Goal: Information Seeking & Learning: Learn about a topic

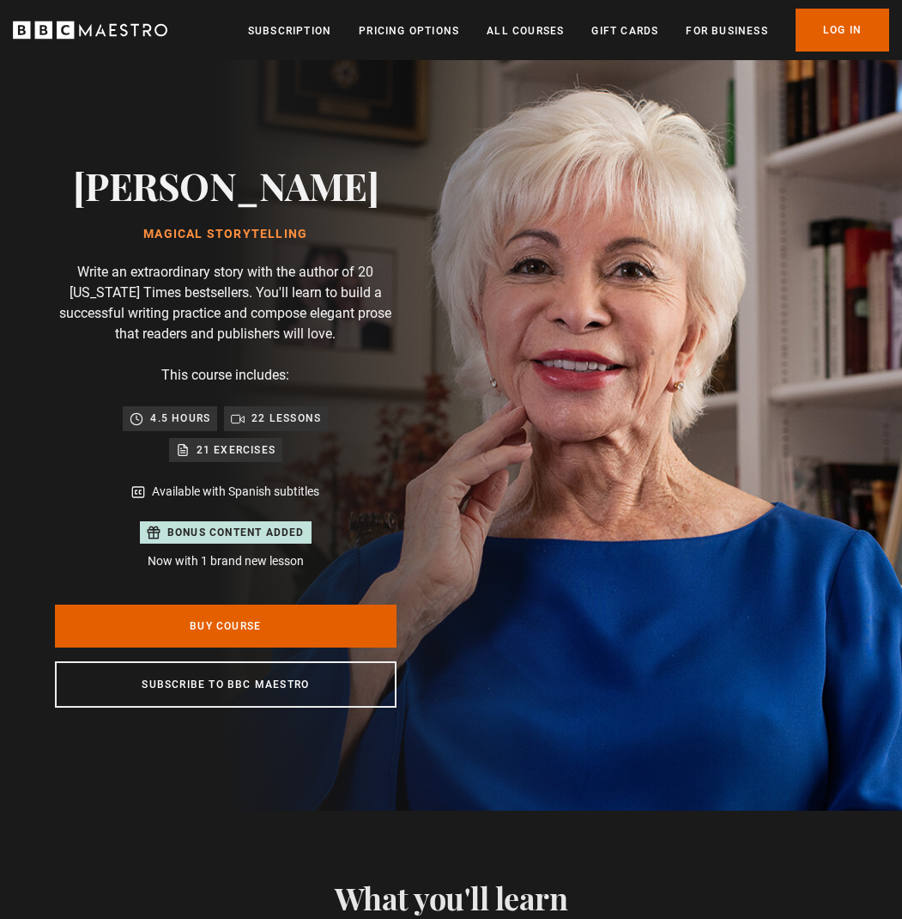
scroll to position [0, 235]
click at [834, 30] on link "Log In" at bounding box center [843, 30] width 94 height 43
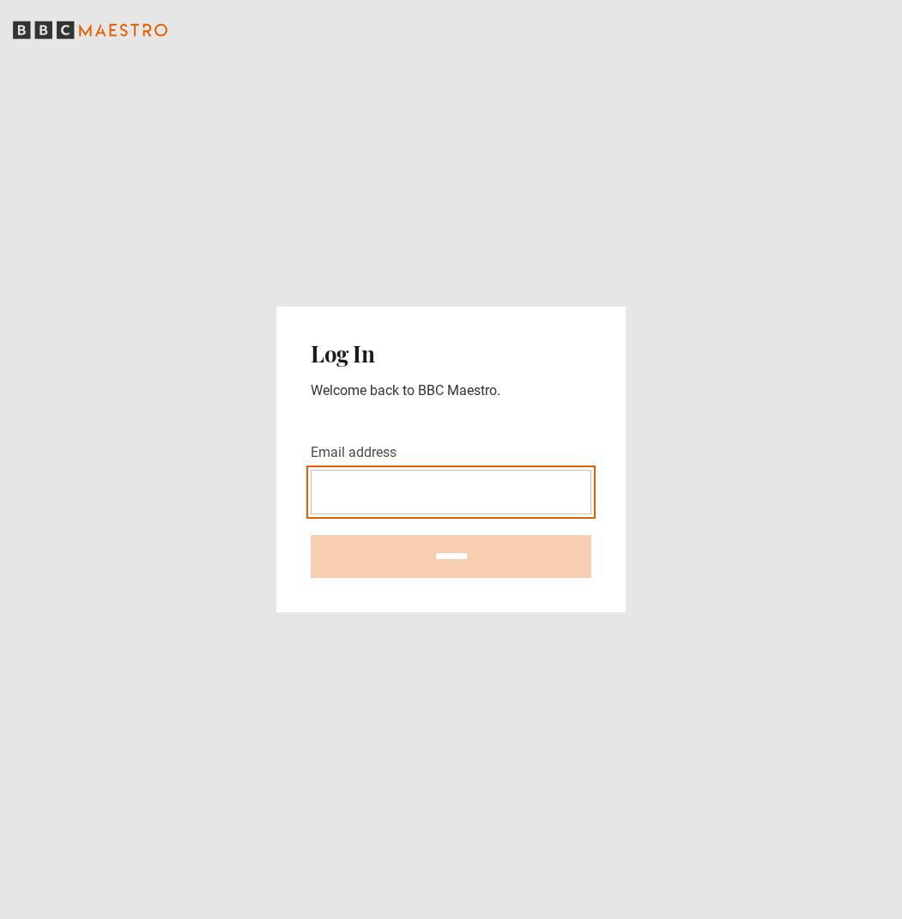
click at [413, 498] on input "Email address" at bounding box center [451, 492] width 281 height 45
type input "**********"
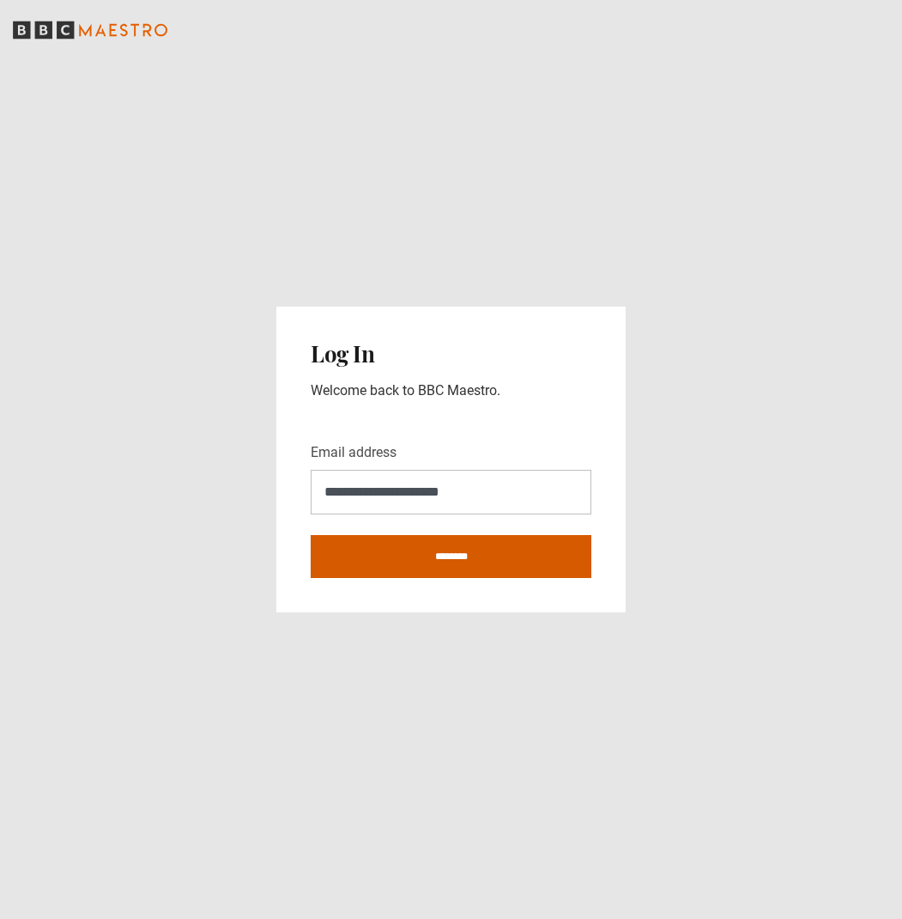
click at [528, 552] on input "********" at bounding box center [451, 556] width 281 height 43
type input "**********"
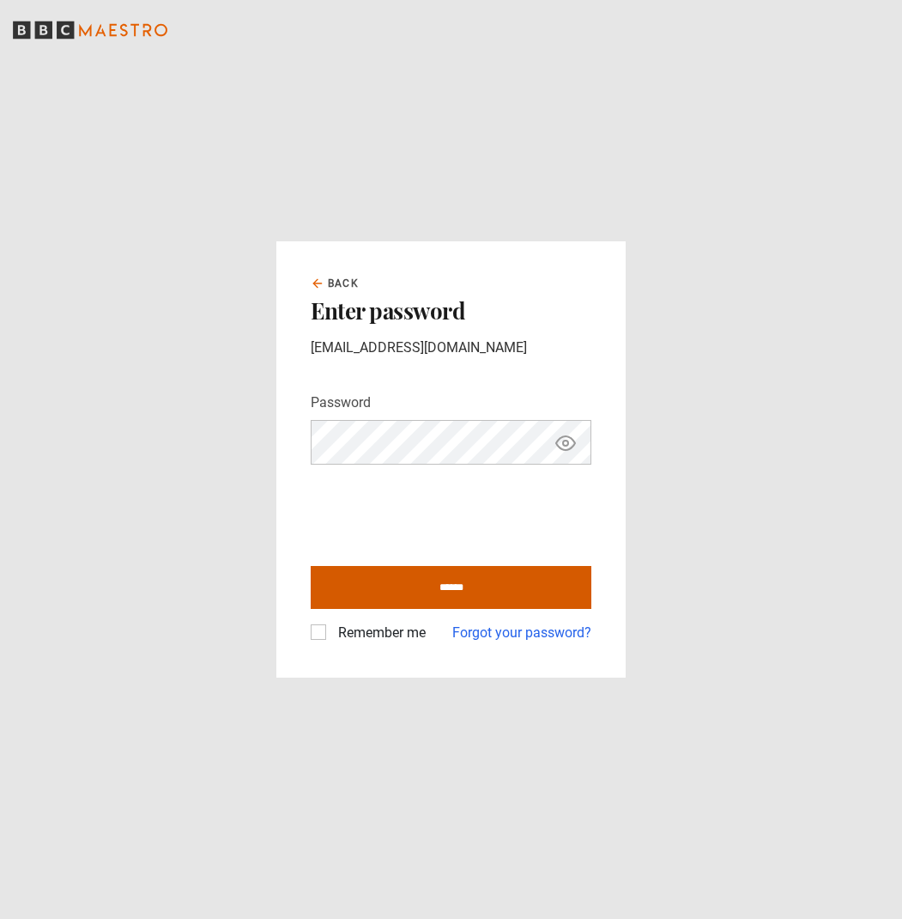
click at [522, 592] on input "******" at bounding box center [451, 587] width 281 height 43
type input "**********"
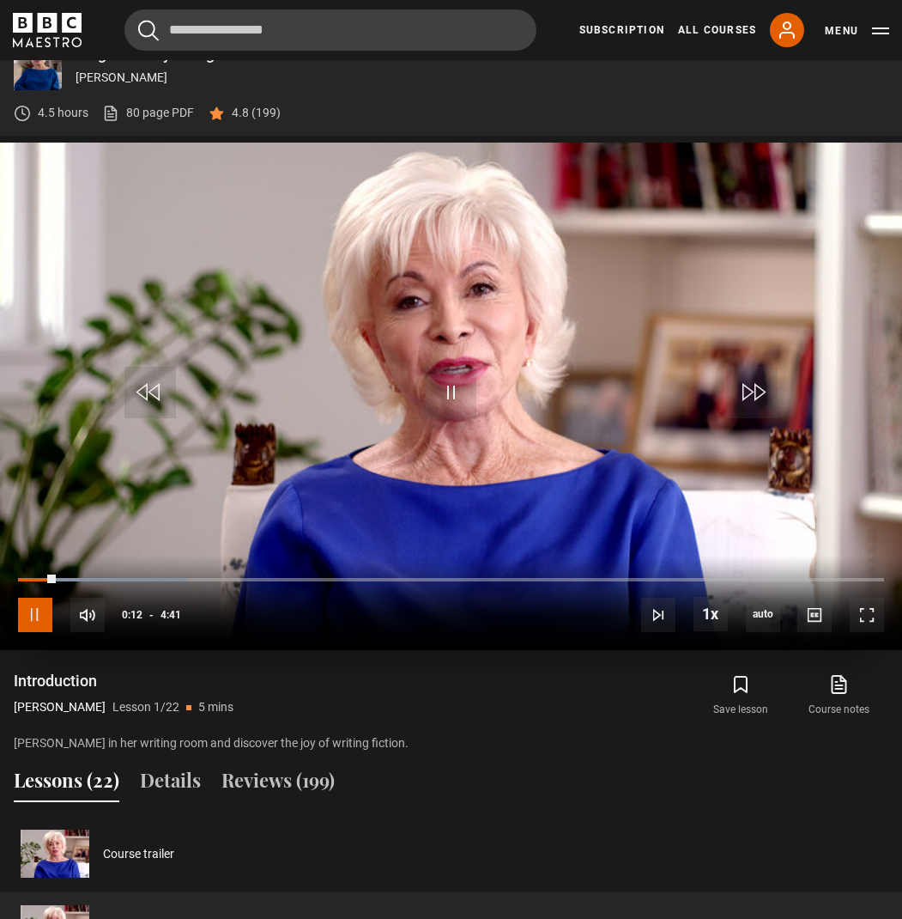
click at [38, 613] on span "Video Player" at bounding box center [35, 615] width 34 height 34
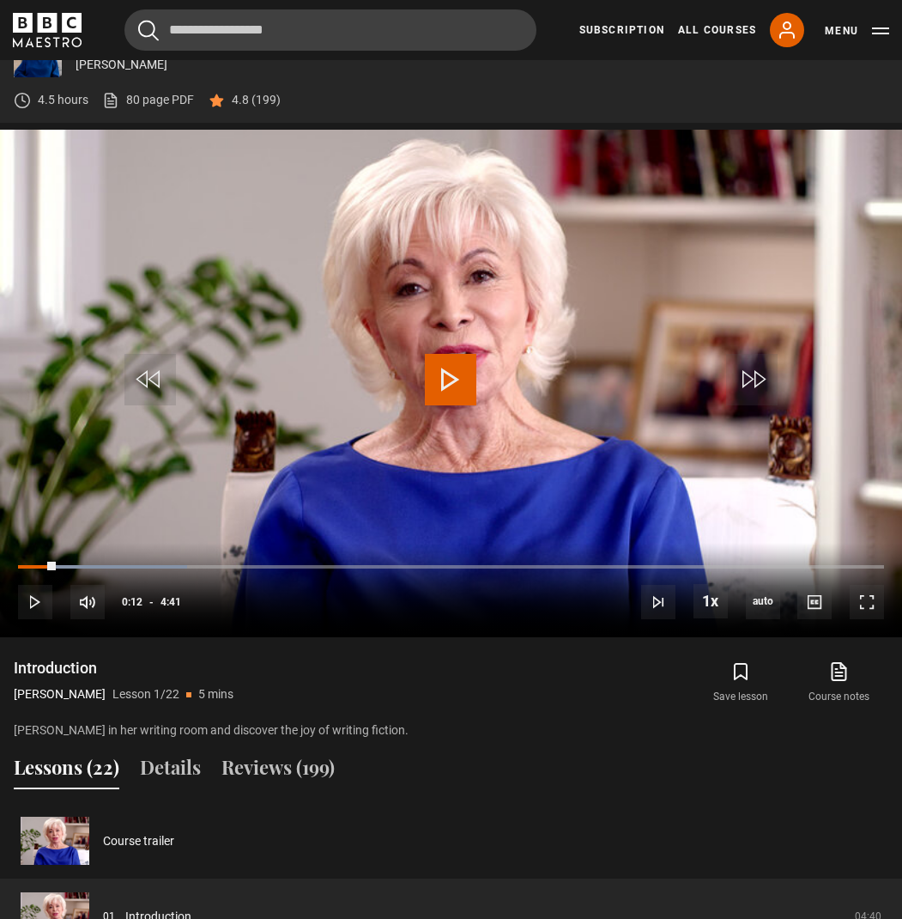
scroll to position [753, 0]
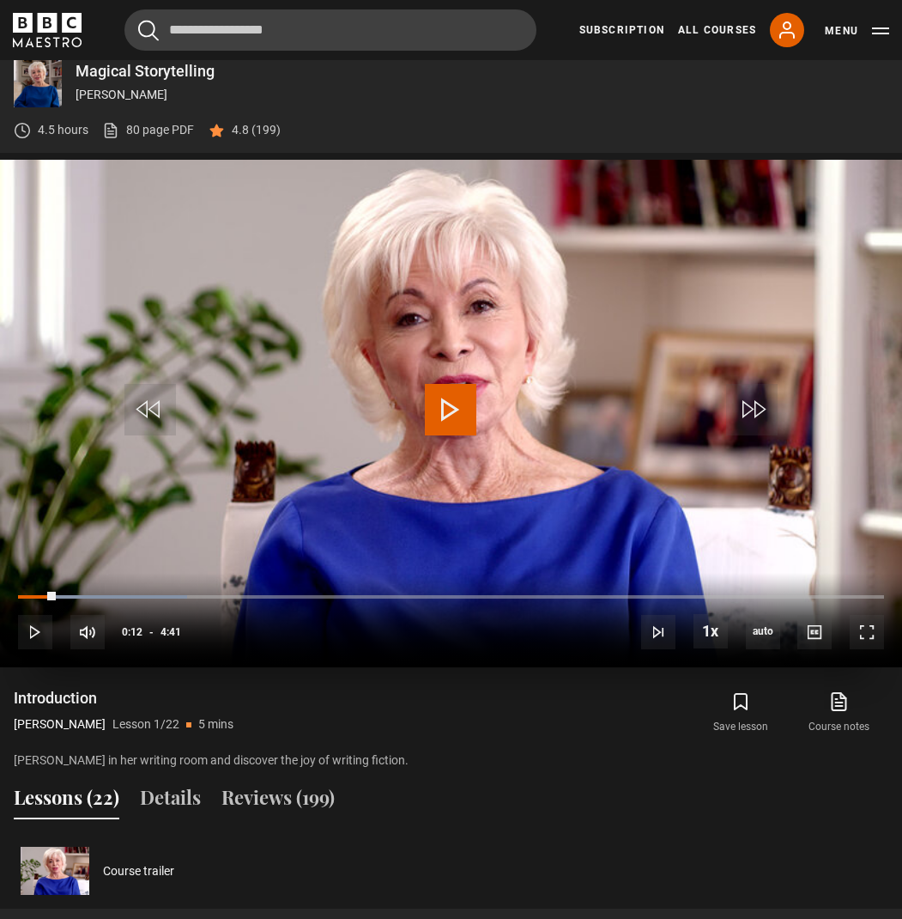
click at [449, 410] on span "Video Player" at bounding box center [451, 410] width 52 height 52
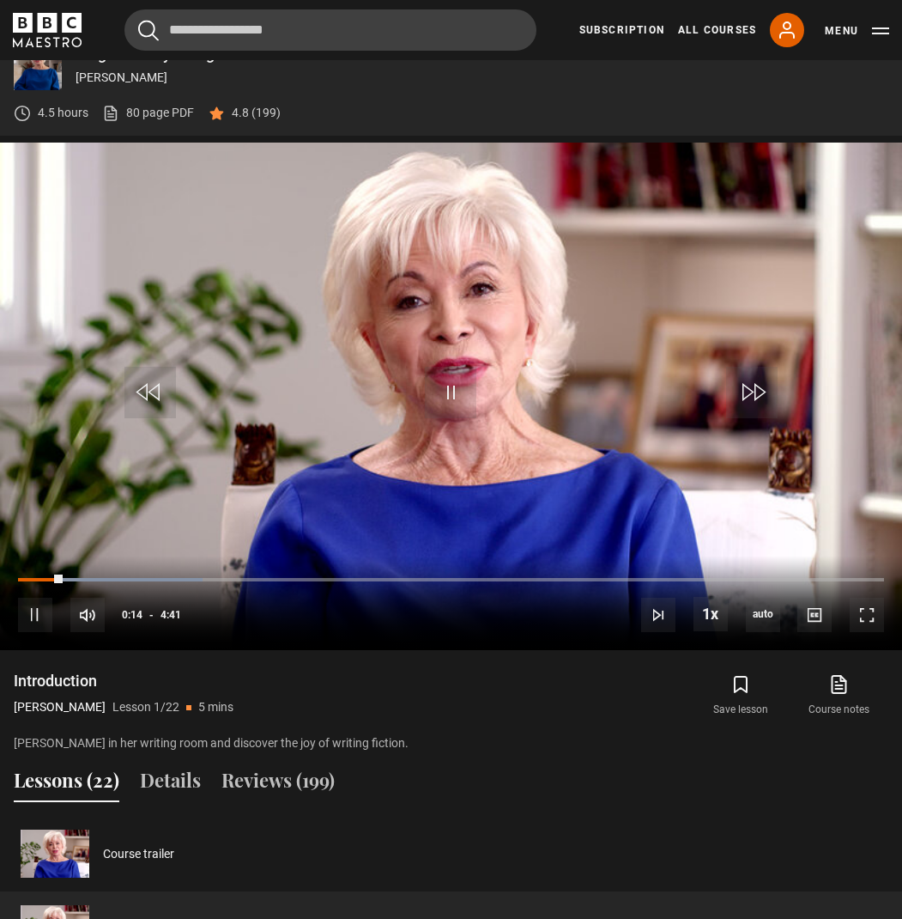
scroll to position [772, 0]
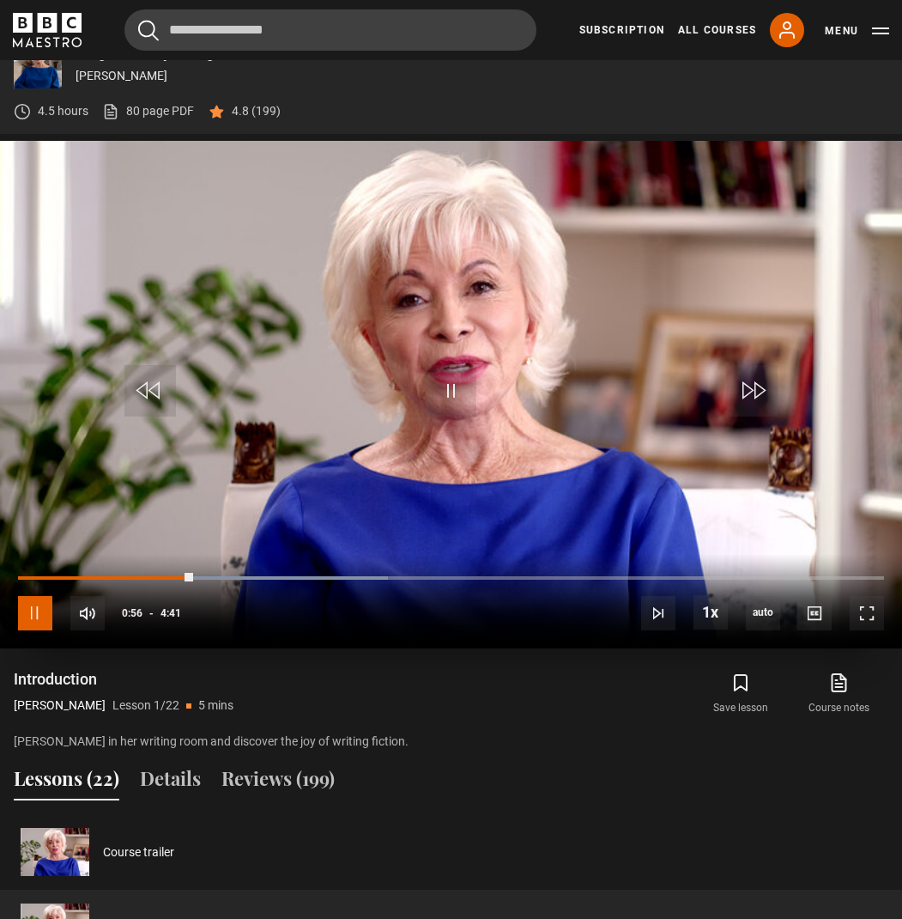
click at [34, 609] on span "Video Player" at bounding box center [35, 613] width 34 height 34
click at [451, 394] on span "Video Player" at bounding box center [451, 391] width 52 height 52
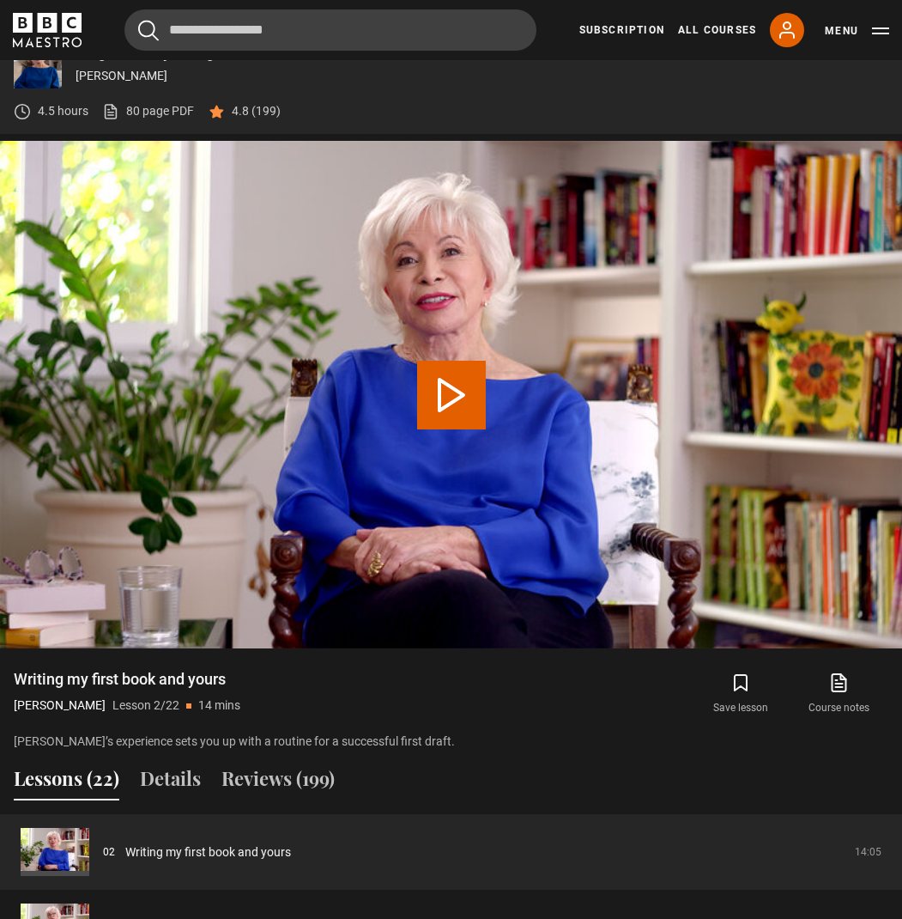
scroll to position [770, 0]
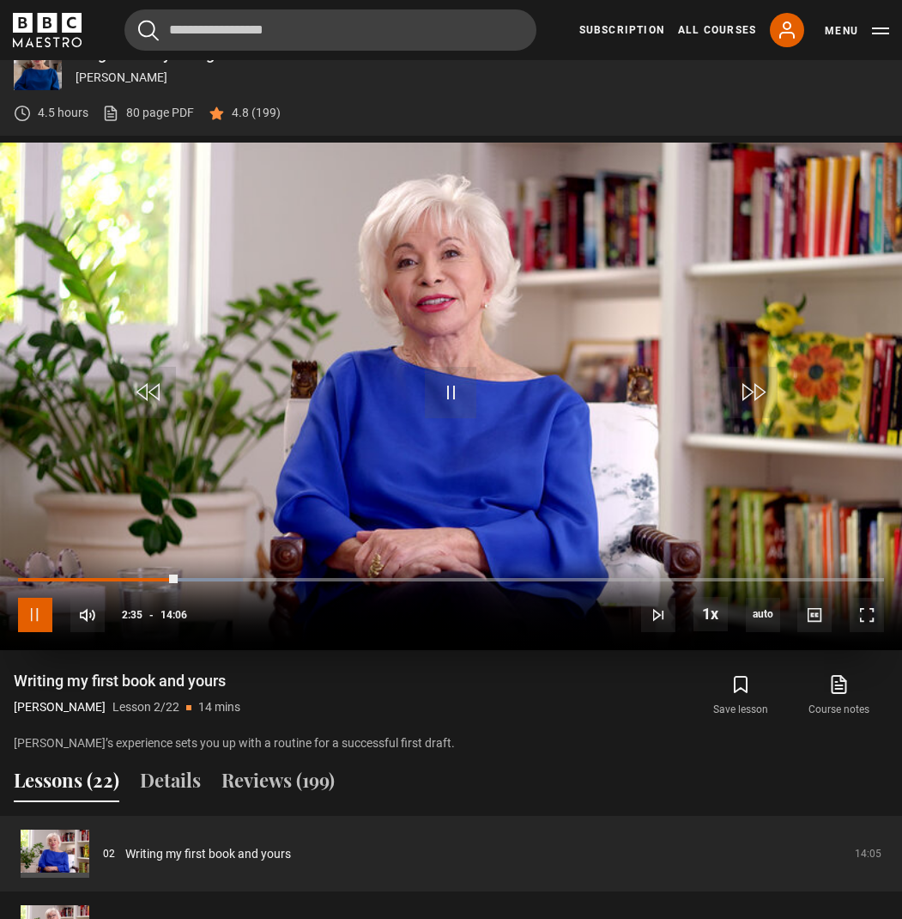
click at [38, 616] on span "Video Player" at bounding box center [35, 615] width 34 height 34
drag, startPoint x: 440, startPoint y: 392, endPoint x: 458, endPoint y: 397, distance: 18.5
click at [440, 392] on span "Video Player" at bounding box center [451, 393] width 52 height 52
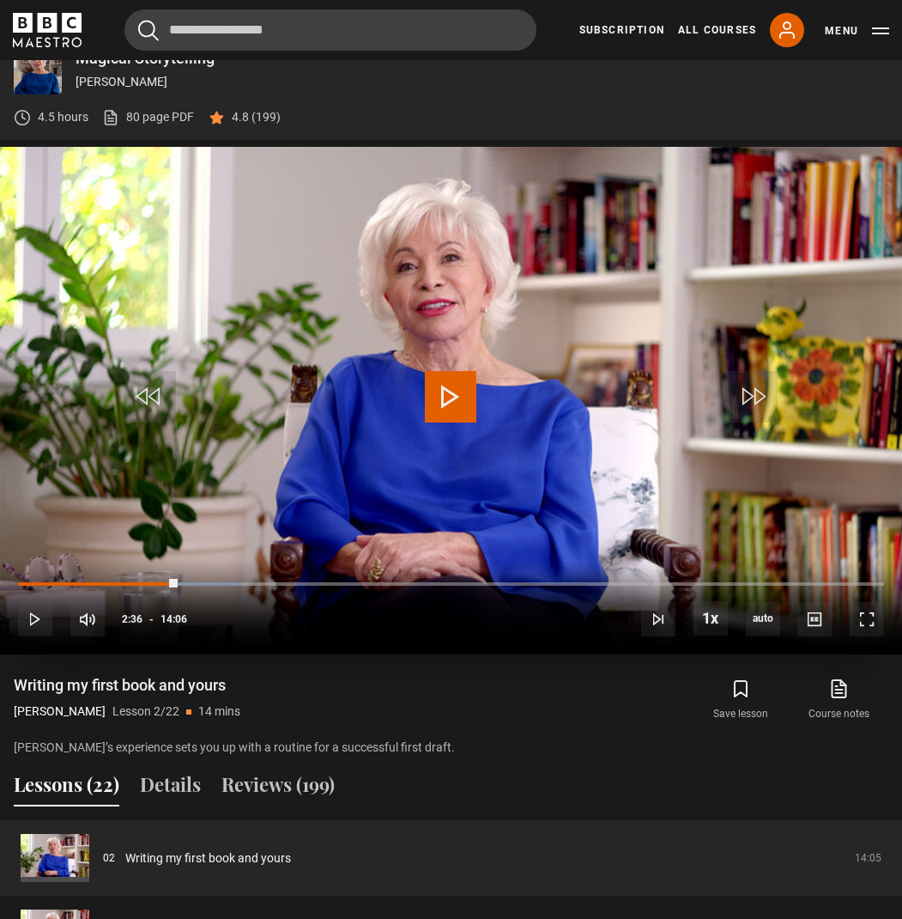
scroll to position [765, 0]
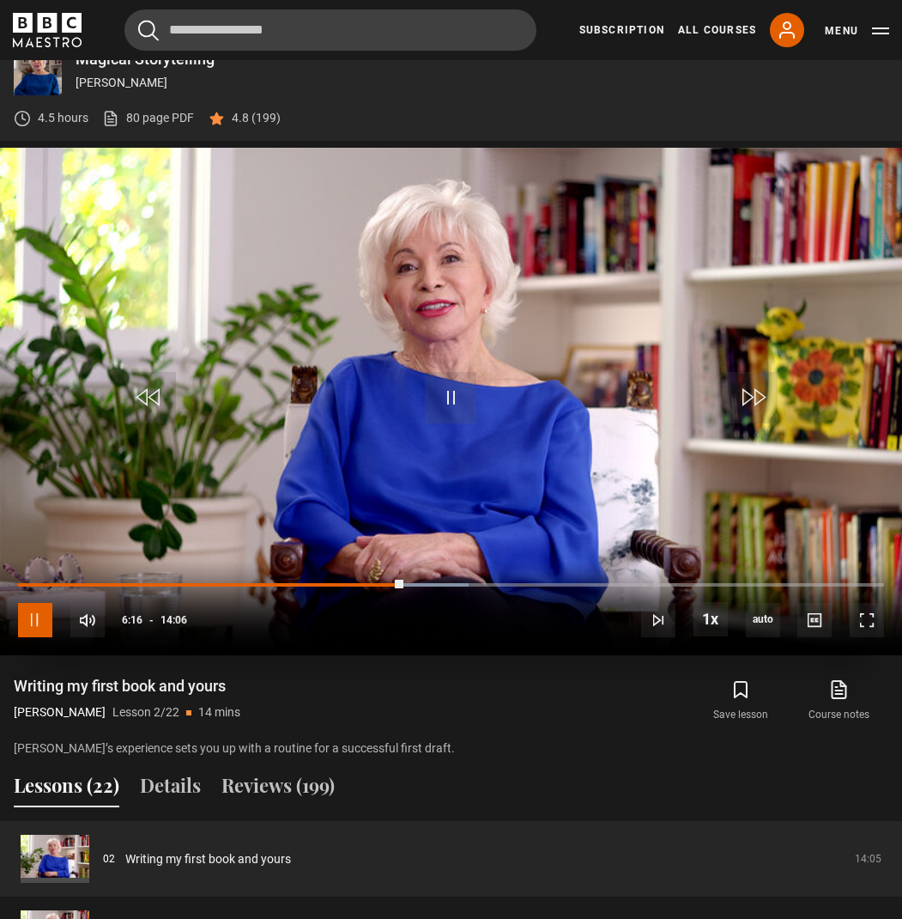
click at [36, 616] on span "Video Player" at bounding box center [35, 620] width 34 height 34
click at [457, 386] on span "Video Player" at bounding box center [451, 398] width 52 height 52
click at [35, 620] on span "Video Player" at bounding box center [35, 620] width 34 height 34
click at [51, 623] on span "Video Player" at bounding box center [35, 620] width 34 height 34
click at [37, 610] on span "Video Player" at bounding box center [35, 620] width 34 height 34
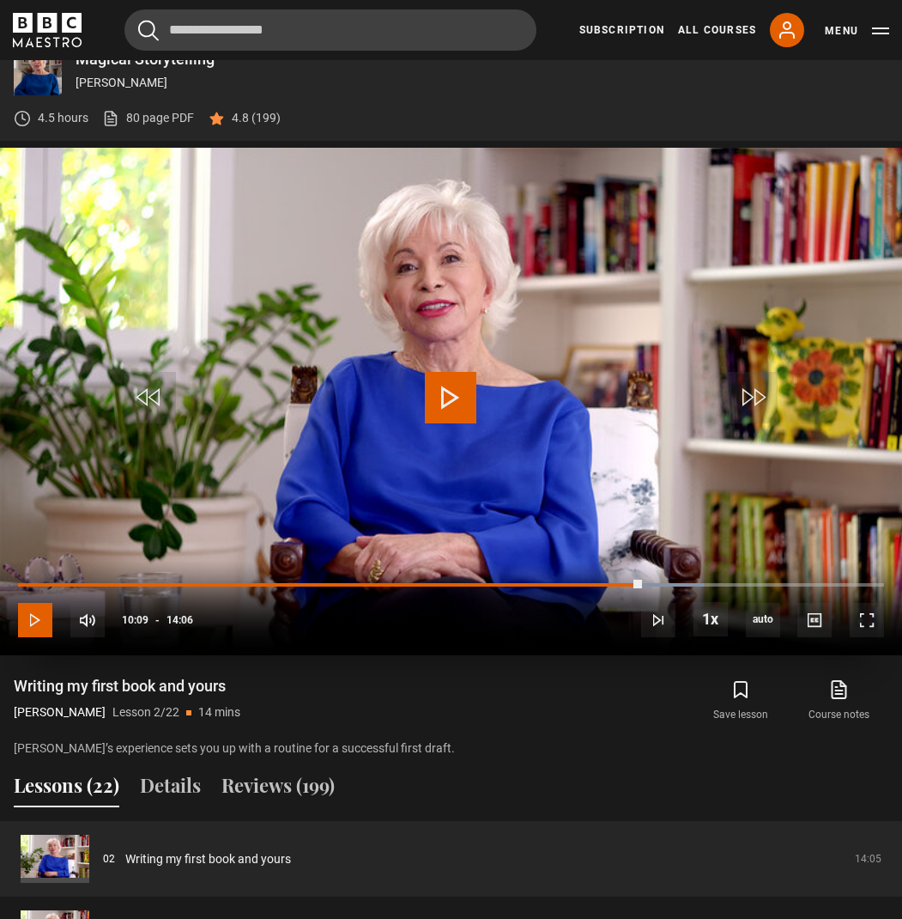
click at [37, 610] on span "Video Player" at bounding box center [35, 620] width 34 height 34
click at [33, 627] on span "Video Player" at bounding box center [35, 620] width 34 height 34
click at [29, 626] on span "Video Player" at bounding box center [35, 620] width 34 height 34
click at [34, 616] on span "Video Player" at bounding box center [35, 620] width 34 height 34
click at [45, 609] on span "Video Player" at bounding box center [35, 620] width 34 height 34
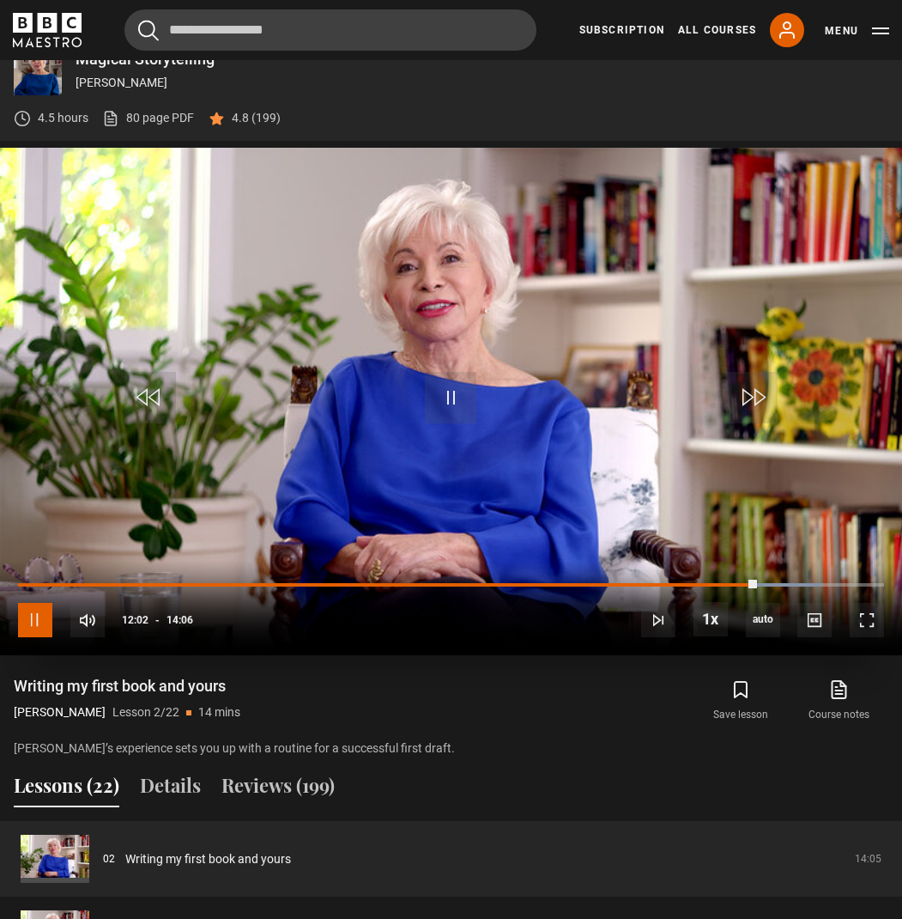
click at [34, 623] on span "Video Player" at bounding box center [35, 620] width 34 height 34
click at [39, 619] on span "Video Player" at bounding box center [35, 620] width 34 height 34
click at [44, 617] on span "Video Player" at bounding box center [35, 620] width 34 height 34
click at [44, 618] on span "Video Player" at bounding box center [35, 620] width 34 height 34
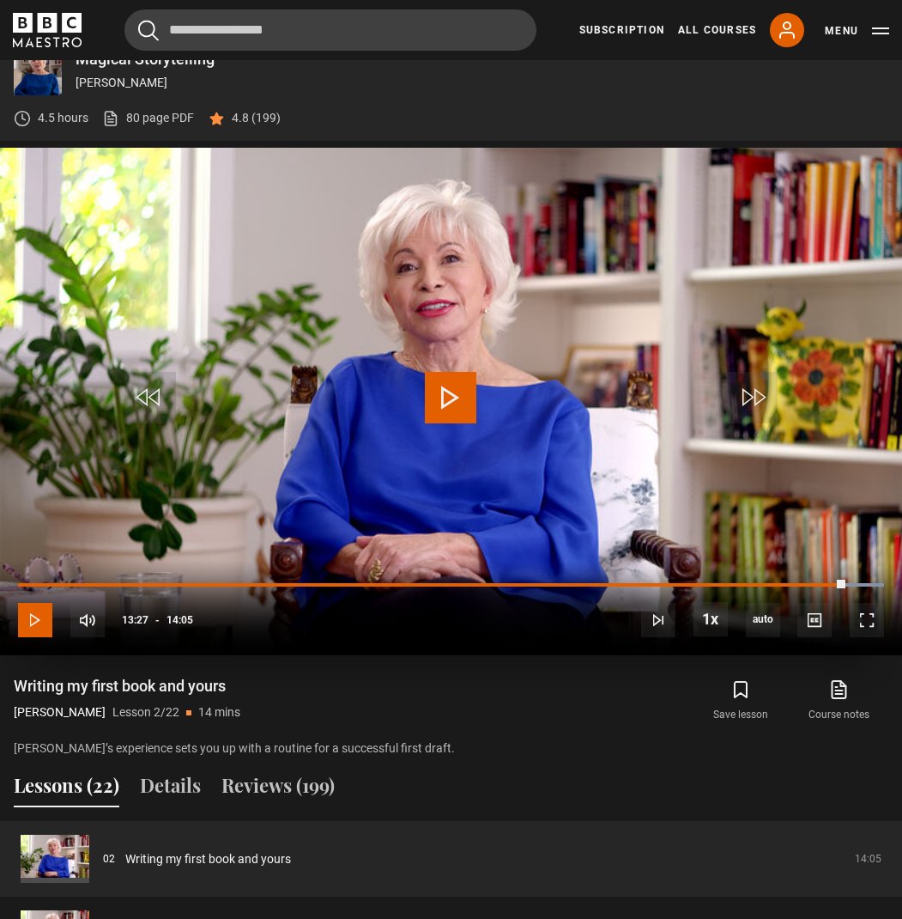
click at [37, 618] on span "Video Player" at bounding box center [35, 620] width 34 height 34
click at [36, 626] on span "Video Player" at bounding box center [35, 620] width 34 height 34
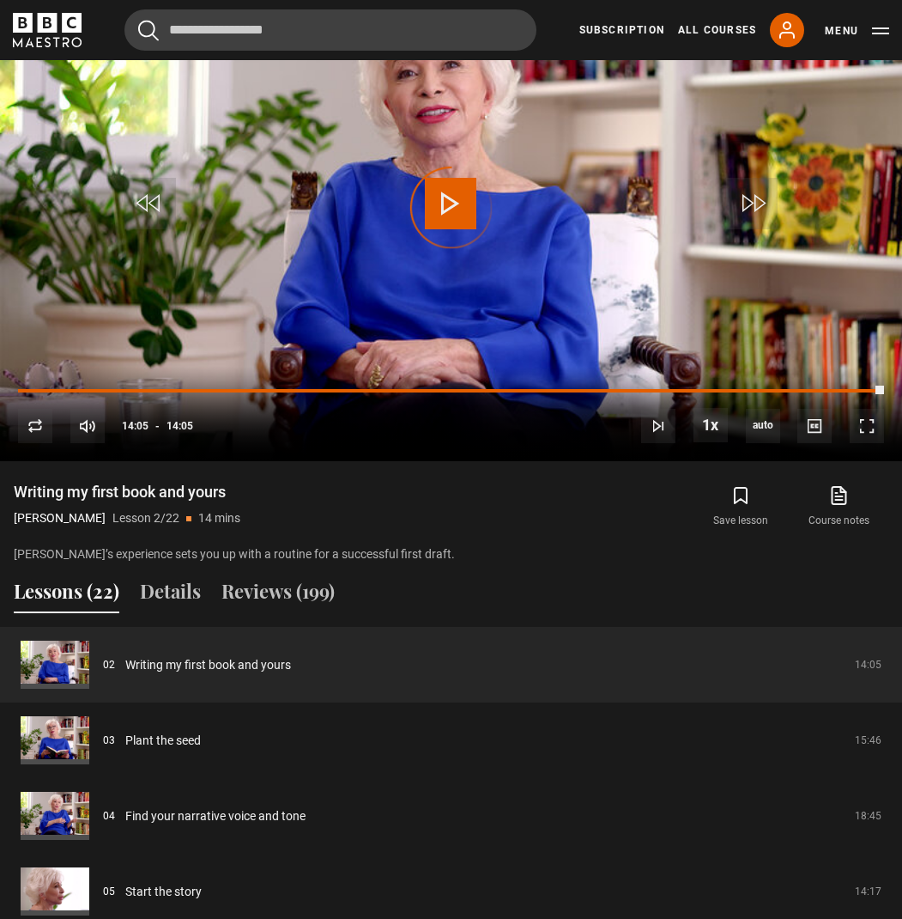
scroll to position [860, 0]
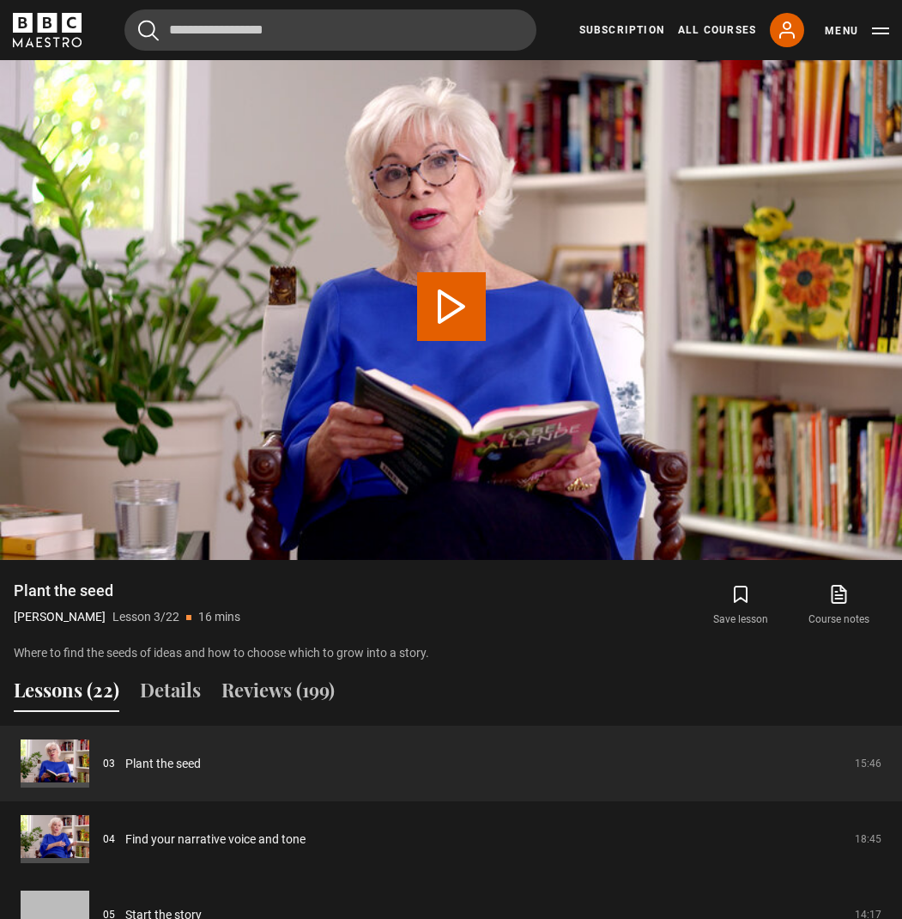
scroll to position [770, 0]
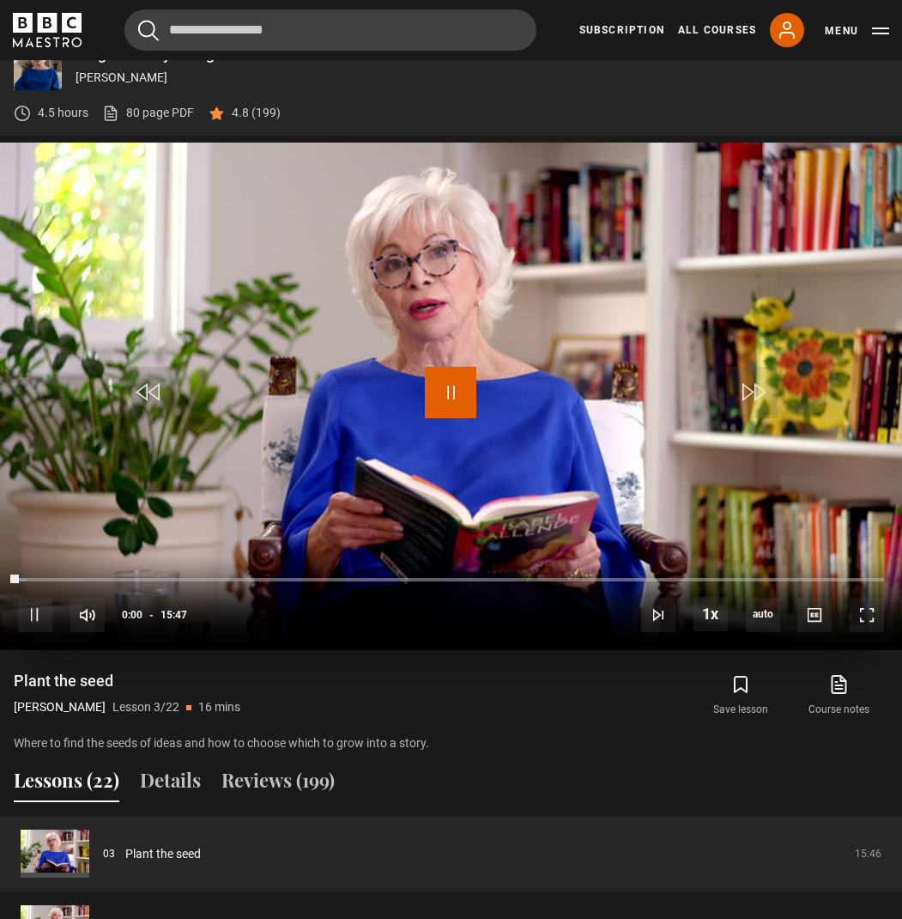
click at [451, 391] on span "Video Player" at bounding box center [451, 393] width 52 height 52
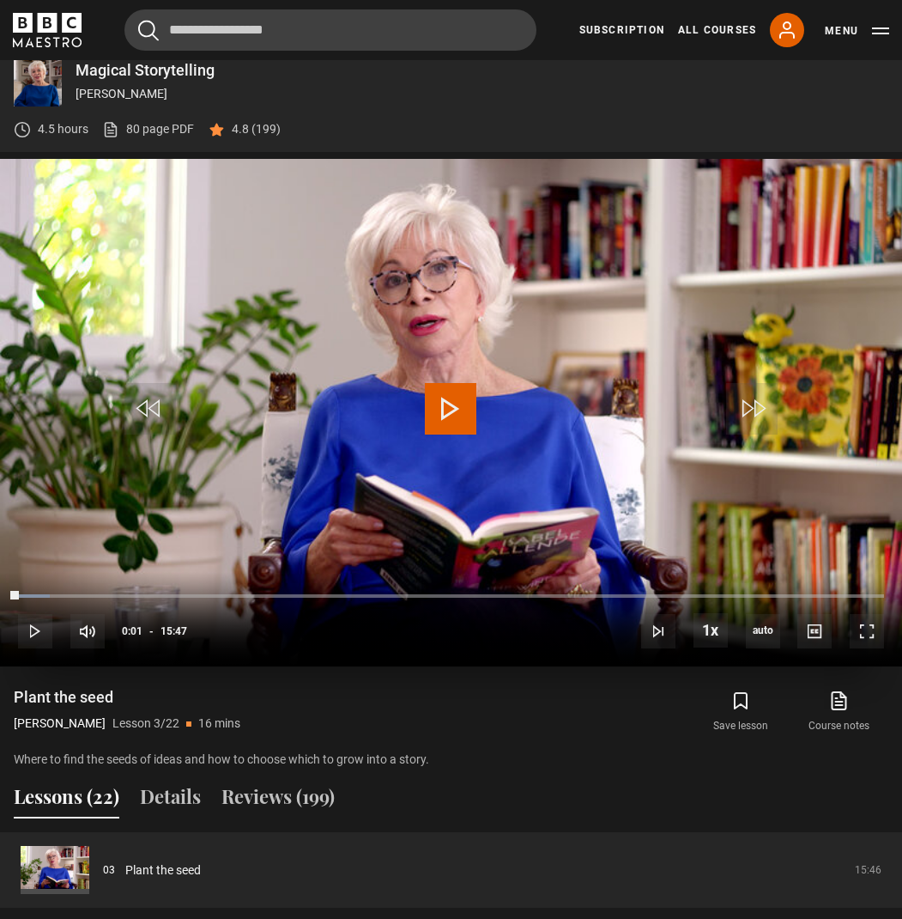
scroll to position [800, 0]
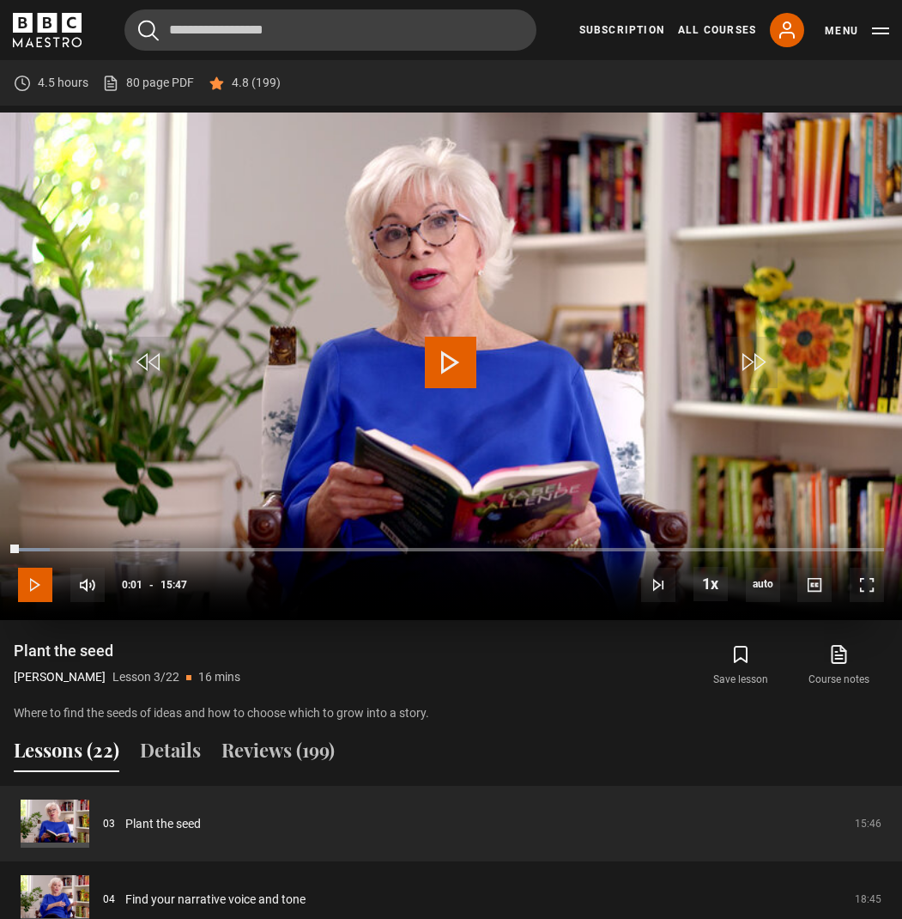
click at [33, 582] on span "Video Player" at bounding box center [35, 585] width 34 height 34
click at [33, 583] on span "Video Player" at bounding box center [35, 585] width 34 height 34
click at [457, 358] on span "Video Player" at bounding box center [451, 363] width 52 height 52
click at [37, 583] on span "Video Player" at bounding box center [35, 585] width 34 height 34
click at [44, 577] on span "Video Player" at bounding box center [35, 585] width 34 height 34
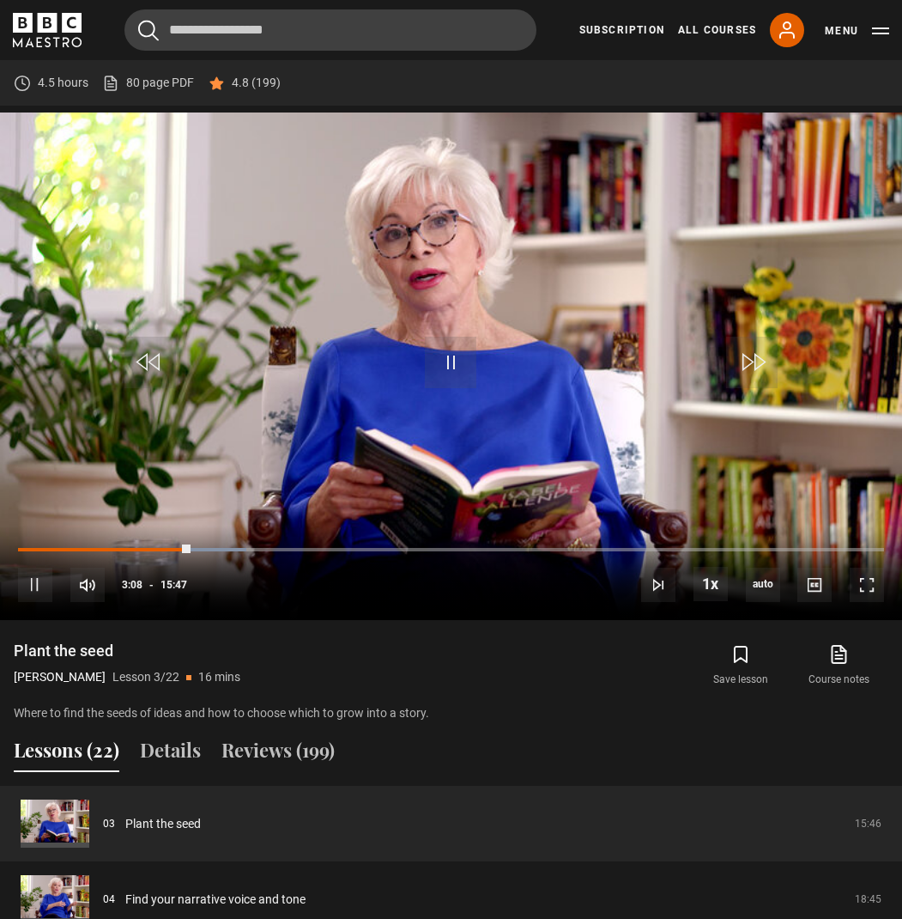
click at [614, 665] on div "Save lesson Course notes opens in new tab" at bounding box center [681, 666] width 416 height 50
click at [33, 580] on span "Video Player" at bounding box center [35, 585] width 34 height 34
click at [26, 579] on span "Video Player" at bounding box center [35, 585] width 34 height 34
click at [30, 584] on span "Video Player" at bounding box center [35, 585] width 34 height 34
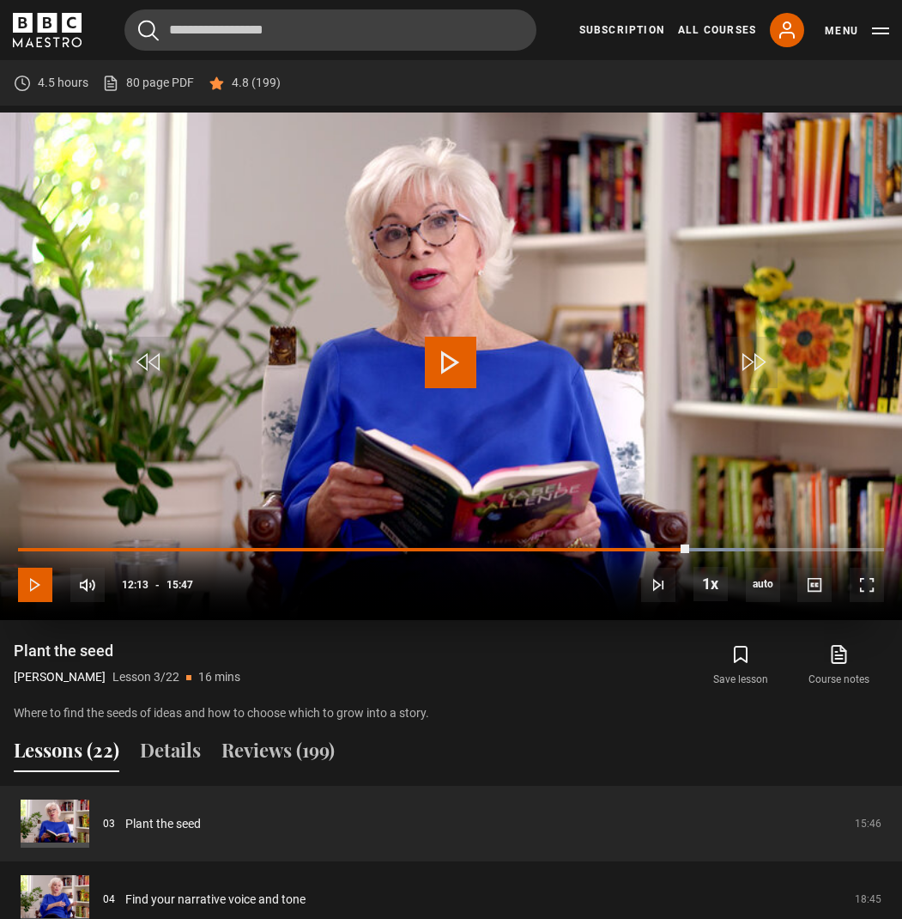
click at [31, 581] on span "Video Player" at bounding box center [35, 585] width 34 height 34
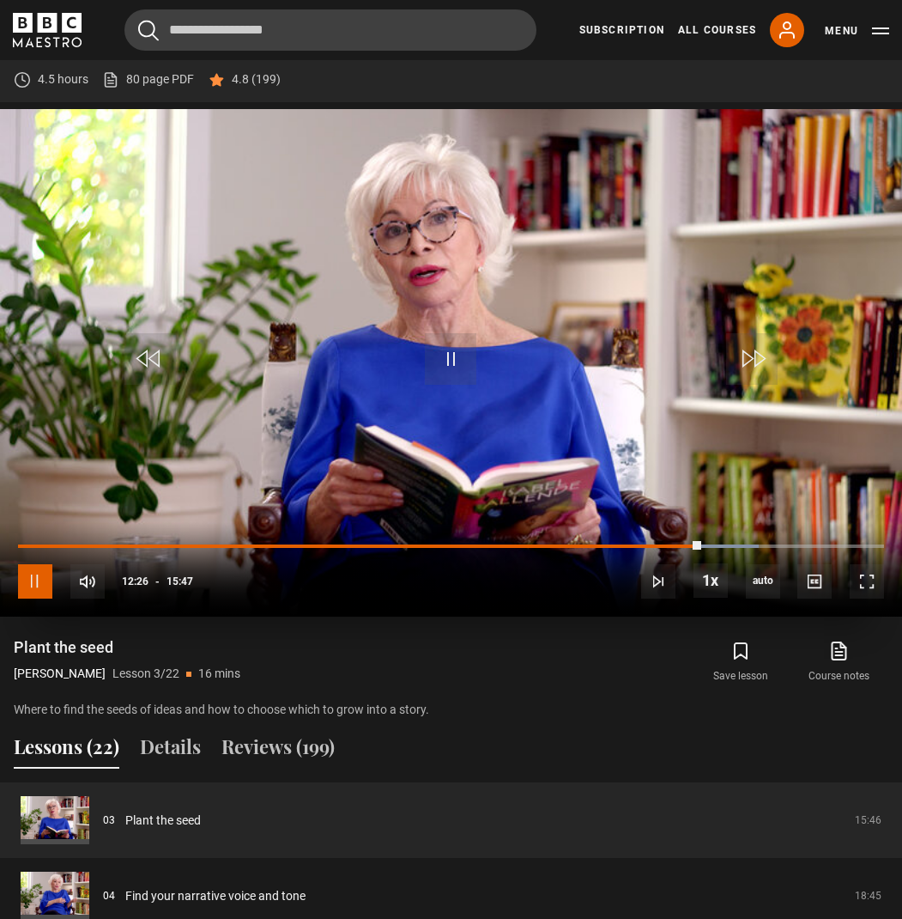
click at [33, 579] on span "Video Player" at bounding box center [35, 581] width 34 height 34
click at [41, 589] on span "Video Player" at bounding box center [35, 581] width 34 height 34
click at [46, 571] on span "Video Player" at bounding box center [35, 581] width 34 height 34
click at [440, 661] on div "Plant the seed [PERSON_NAME] Lesson 3/22 16 mins" at bounding box center [237, 662] width 446 height 50
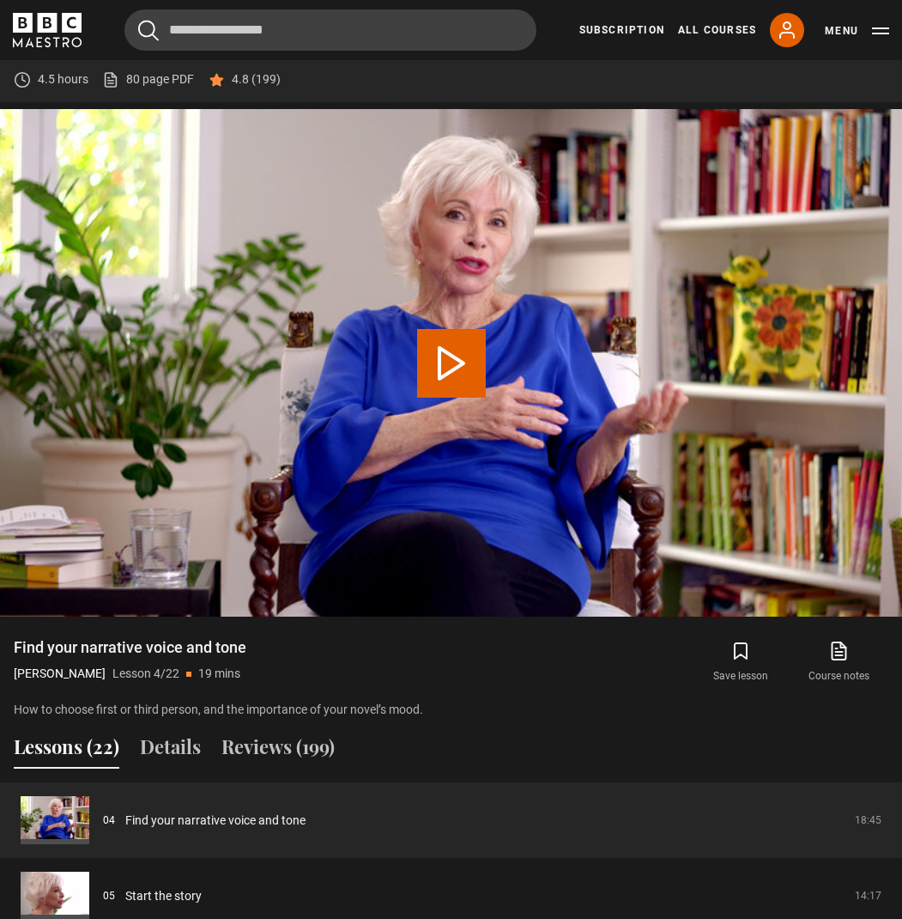
scroll to position [770, 0]
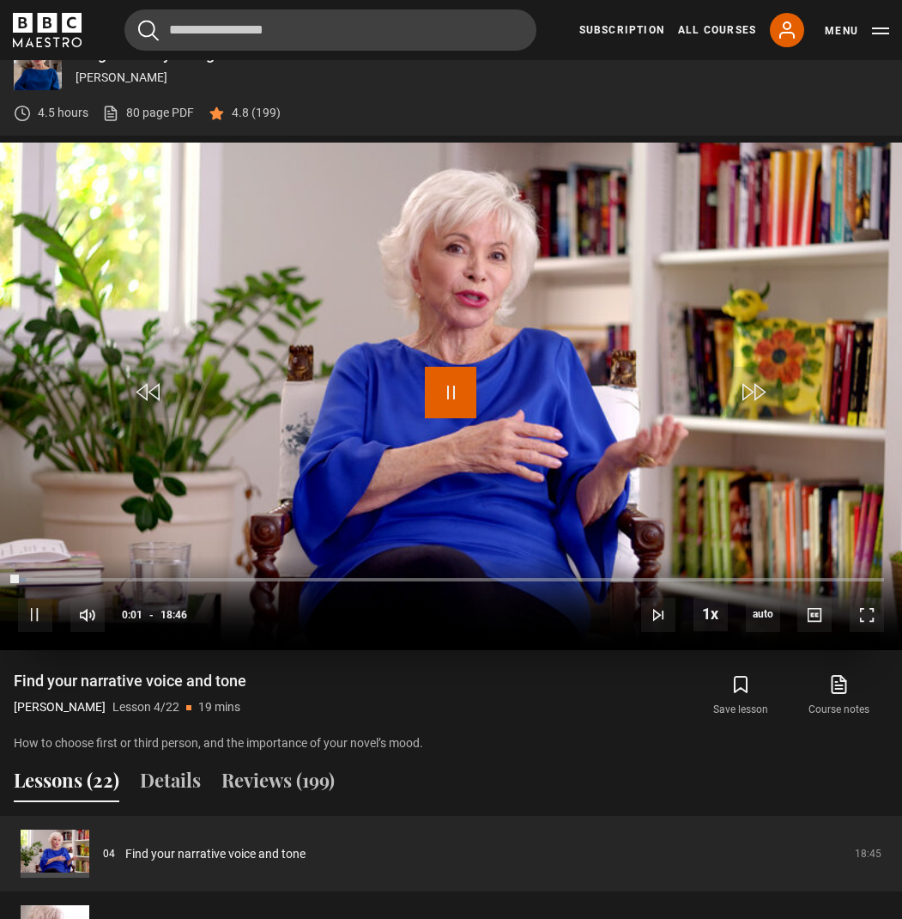
click at [443, 391] on span "Video Player" at bounding box center [451, 393] width 52 height 52
click at [36, 616] on span "Video Player" at bounding box center [35, 615] width 34 height 34
click at [33, 615] on span "Video Player" at bounding box center [35, 615] width 34 height 34
click at [453, 391] on span "Video Player" at bounding box center [451, 393] width 52 height 52
drag, startPoint x: 36, startPoint y: 574, endPoint x: 3, endPoint y: 576, distance: 32.7
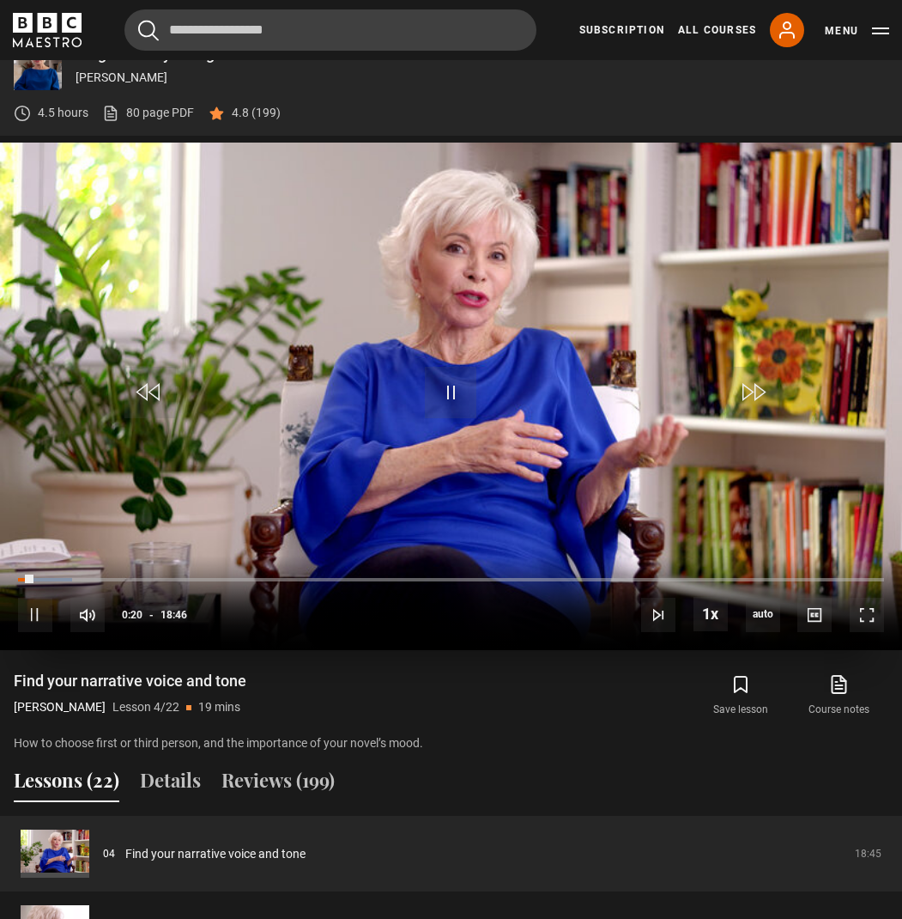
click at [3, 576] on div "10s Skip Back 10 seconds Pause 10s Skip Forward 10 seconds Loaded : 6.22% 00:13…" at bounding box center [451, 603] width 902 height 95
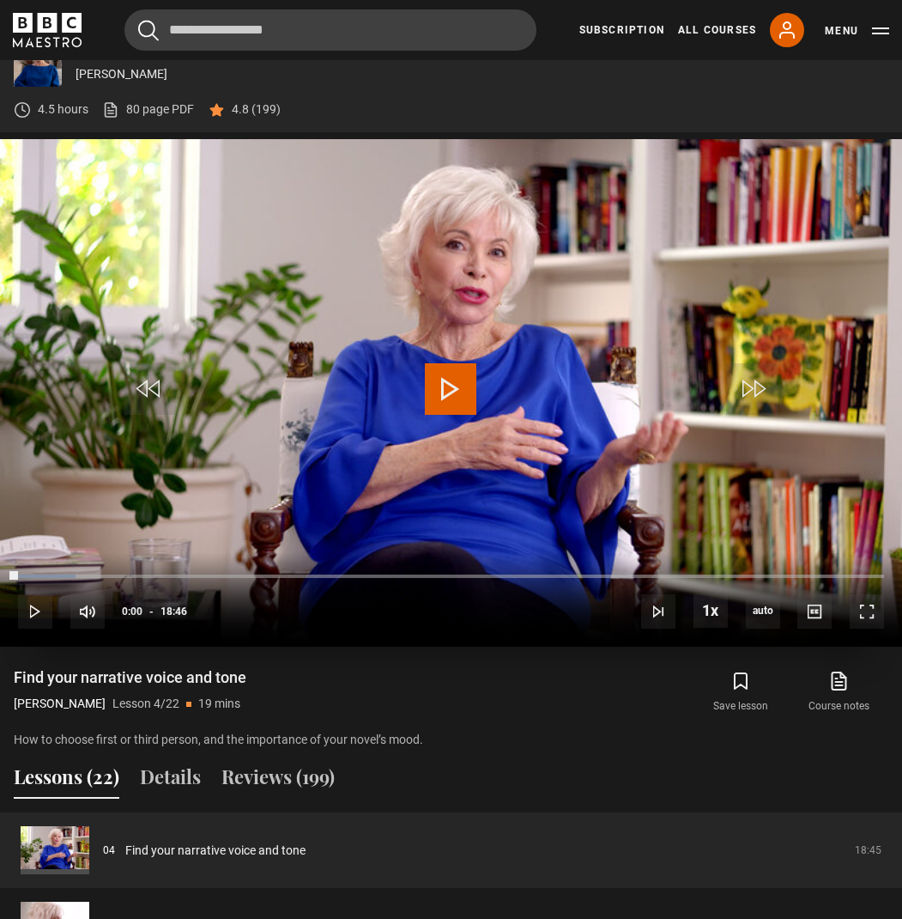
click at [18, 577] on div "00:00" at bounding box center [18, 575] width 0 height 3
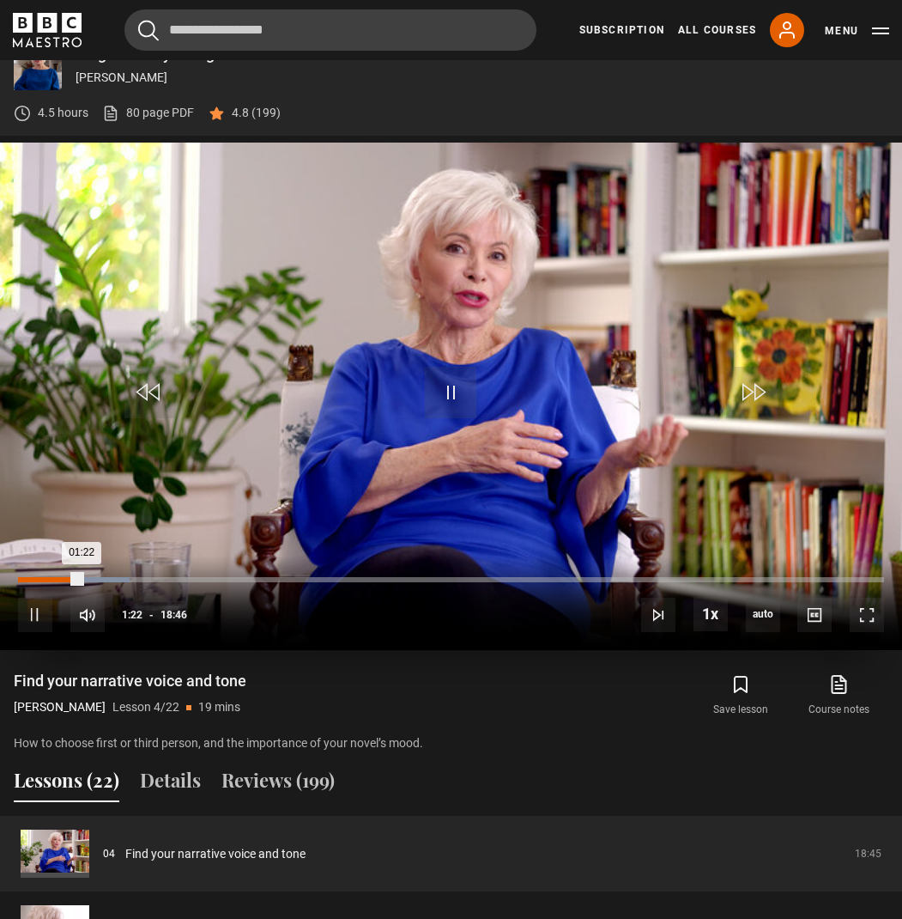
click at [50, 577] on div "Loaded : 12.88% 00:42 01:22" at bounding box center [451, 579] width 866 height 5
click at [41, 577] on div "00:43" at bounding box center [34, 579] width 33 height 5
click at [36, 616] on span "Video Player" at bounding box center [35, 615] width 34 height 34
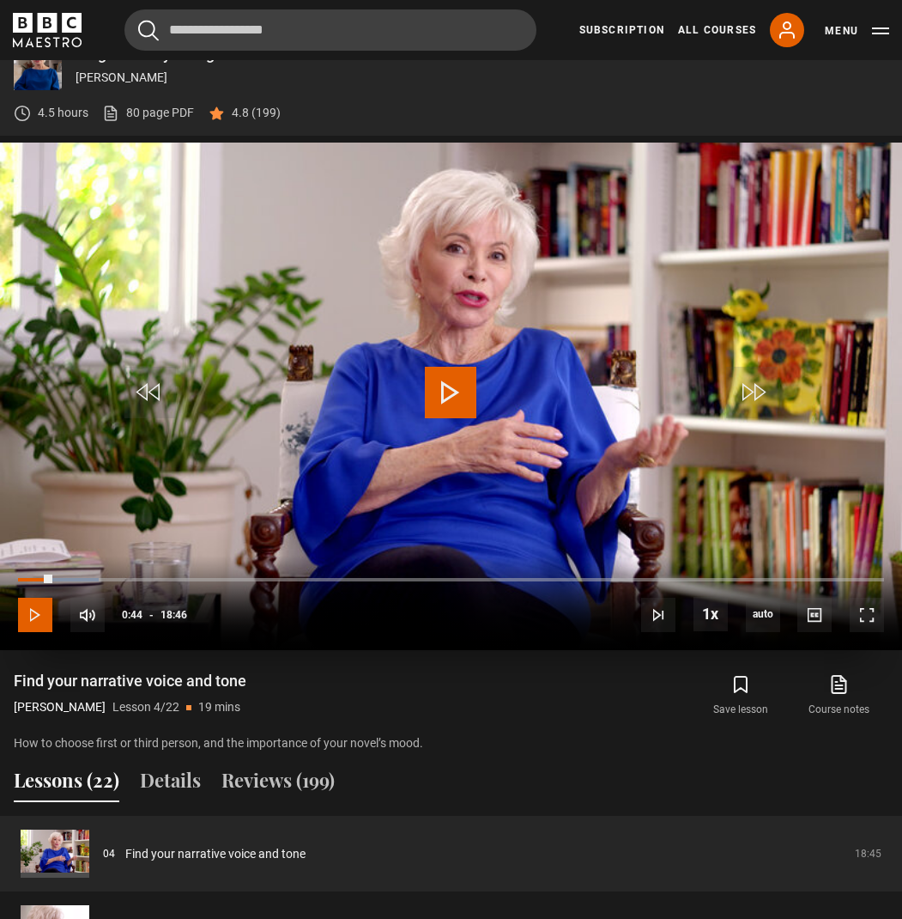
click at [39, 609] on span "Video Player" at bounding box center [35, 615] width 34 height 34
click at [26, 615] on span "Video Player" at bounding box center [35, 615] width 34 height 34
click at [32, 614] on span "Video Player" at bounding box center [35, 615] width 34 height 34
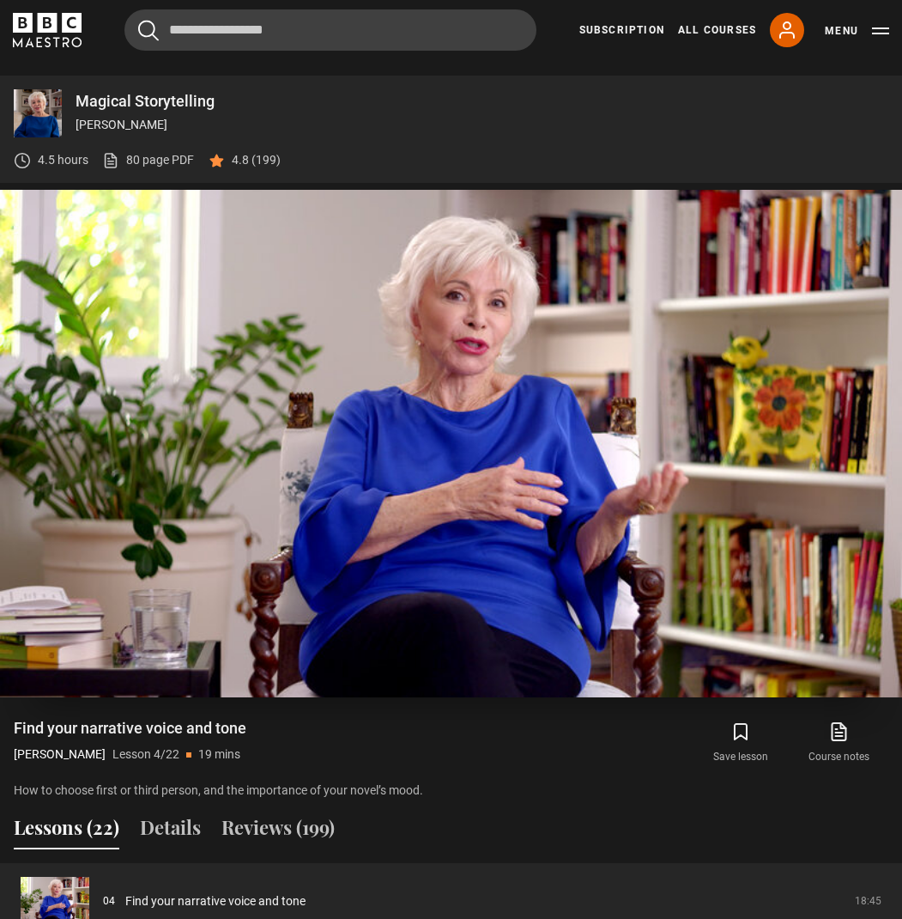
scroll to position [706, 0]
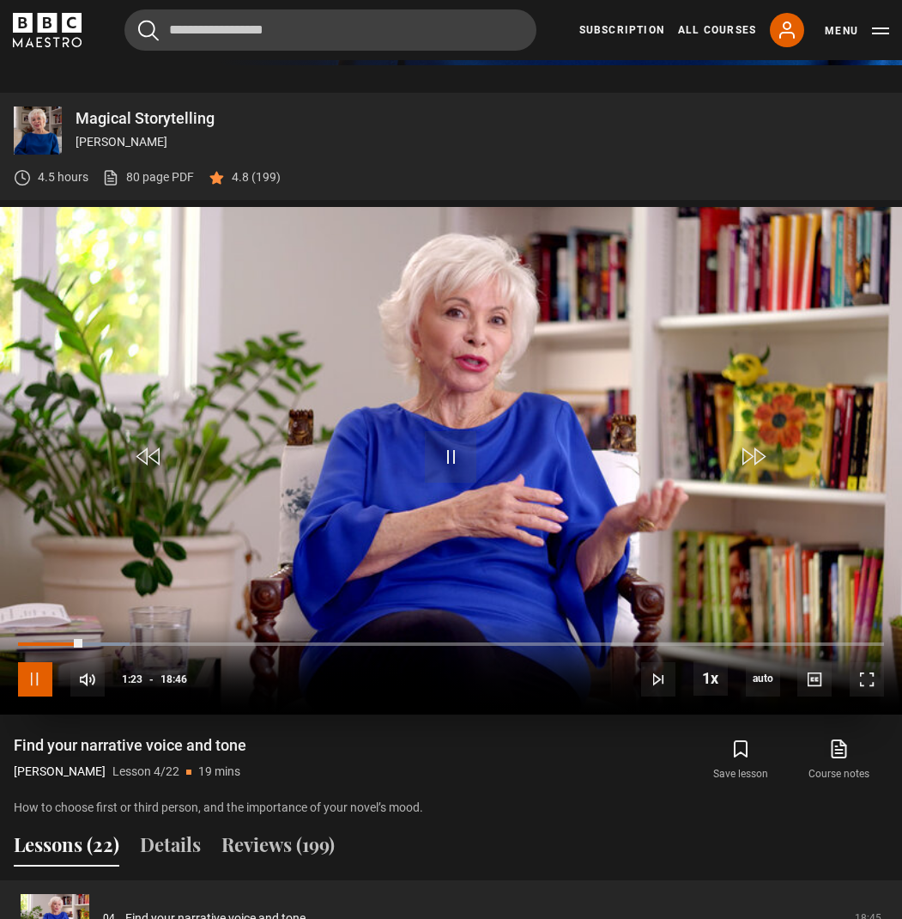
click at [32, 677] on span "Video Player" at bounding box center [35, 679] width 34 height 34
click at [33, 683] on span "Video Player" at bounding box center [35, 679] width 34 height 34
click at [35, 680] on span "Video Player" at bounding box center [35, 679] width 34 height 34
click at [33, 687] on span "Video Player" at bounding box center [35, 679] width 34 height 34
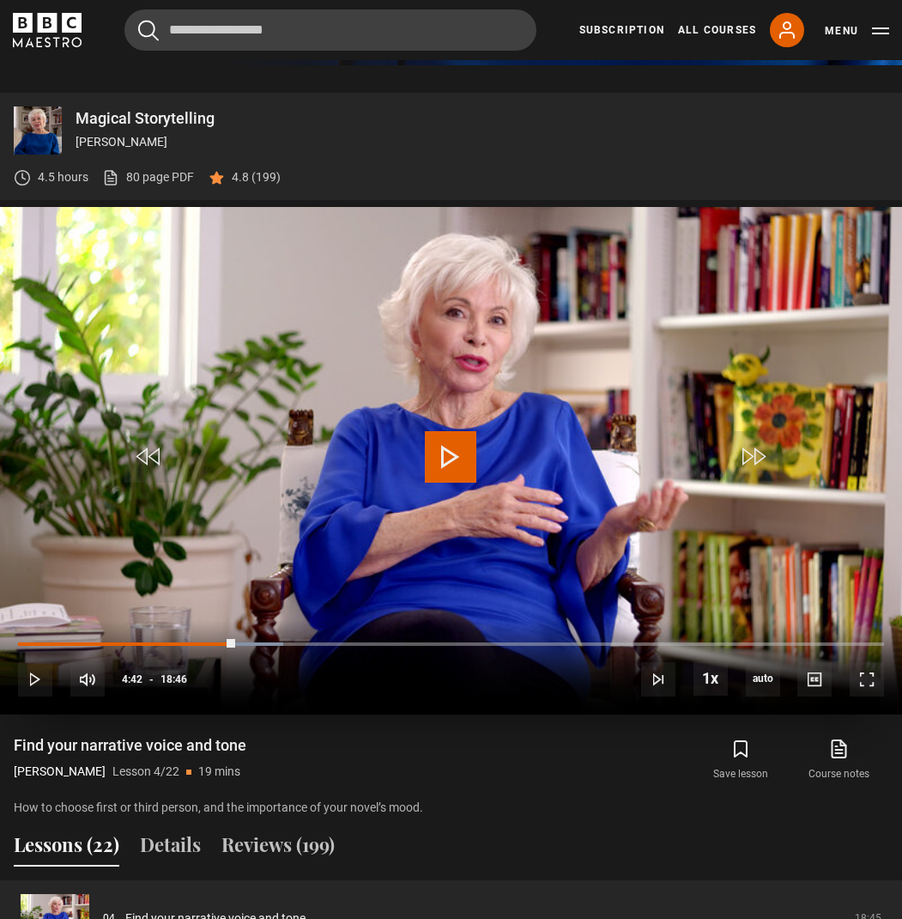
scroll to position [707, 0]
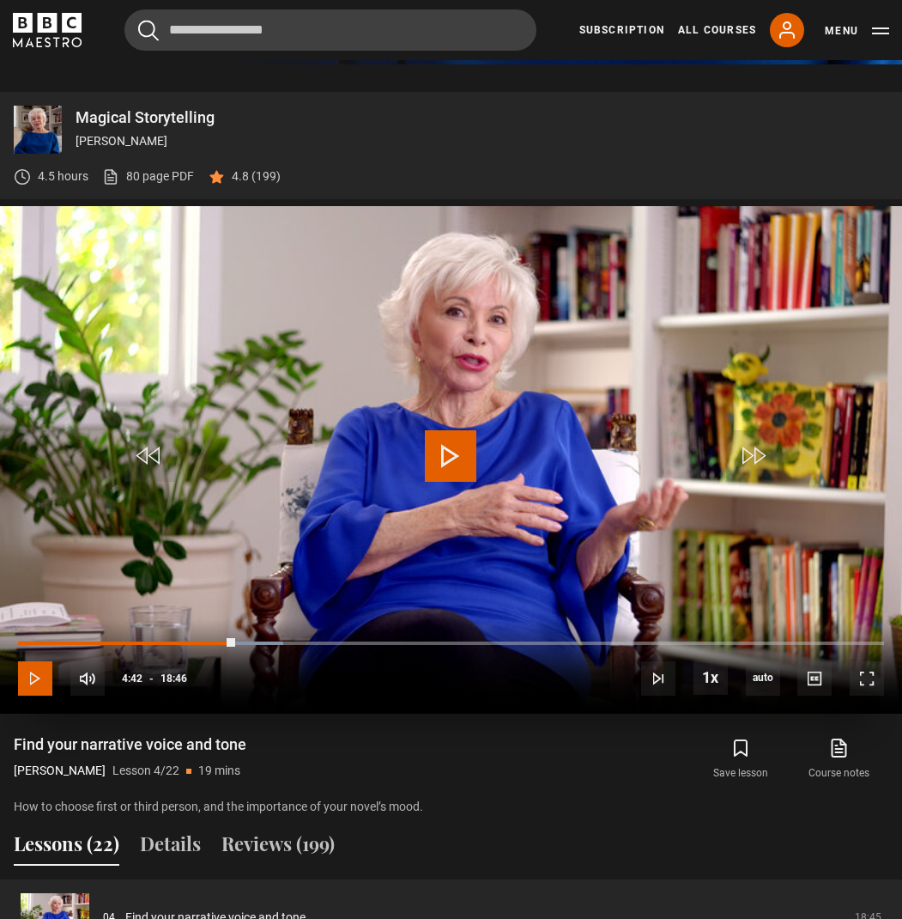
click at [33, 686] on span "Video Player" at bounding box center [35, 678] width 34 height 34
click at [28, 687] on span "Video Player" at bounding box center [35, 678] width 34 height 34
click at [50, 680] on span "Video Player" at bounding box center [35, 678] width 34 height 34
click at [488, 760] on div "Save lesson Course notes opens in new tab" at bounding box center [683, 759] width 412 height 50
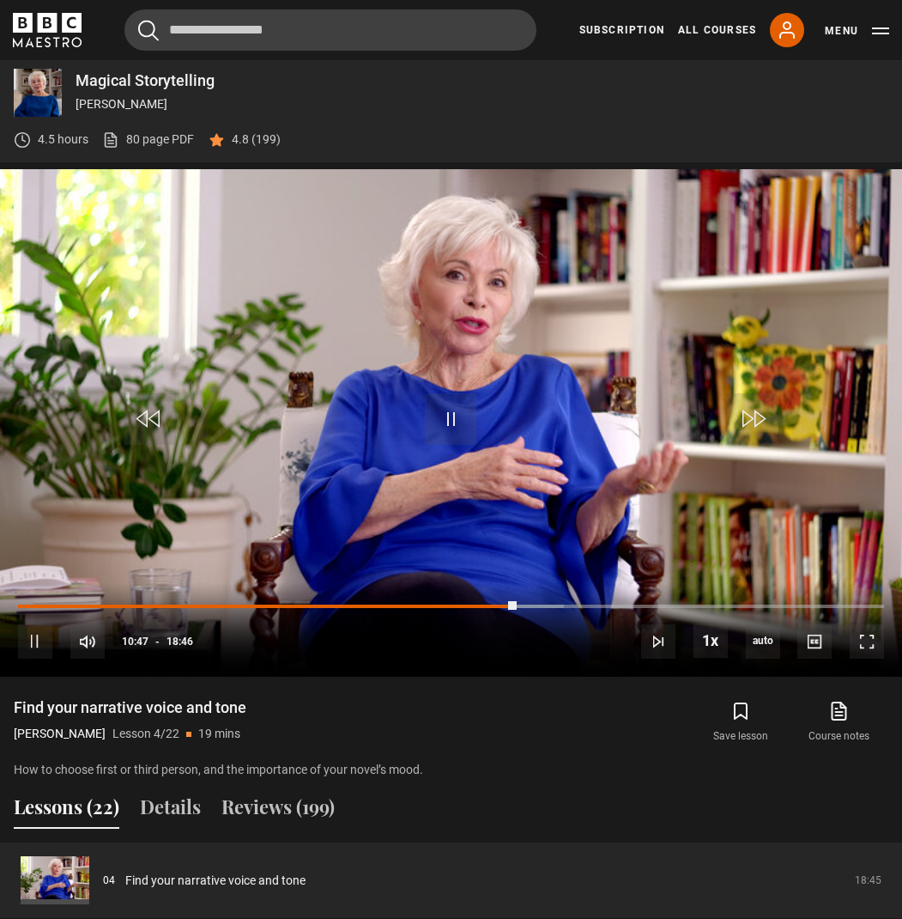
scroll to position [762, 0]
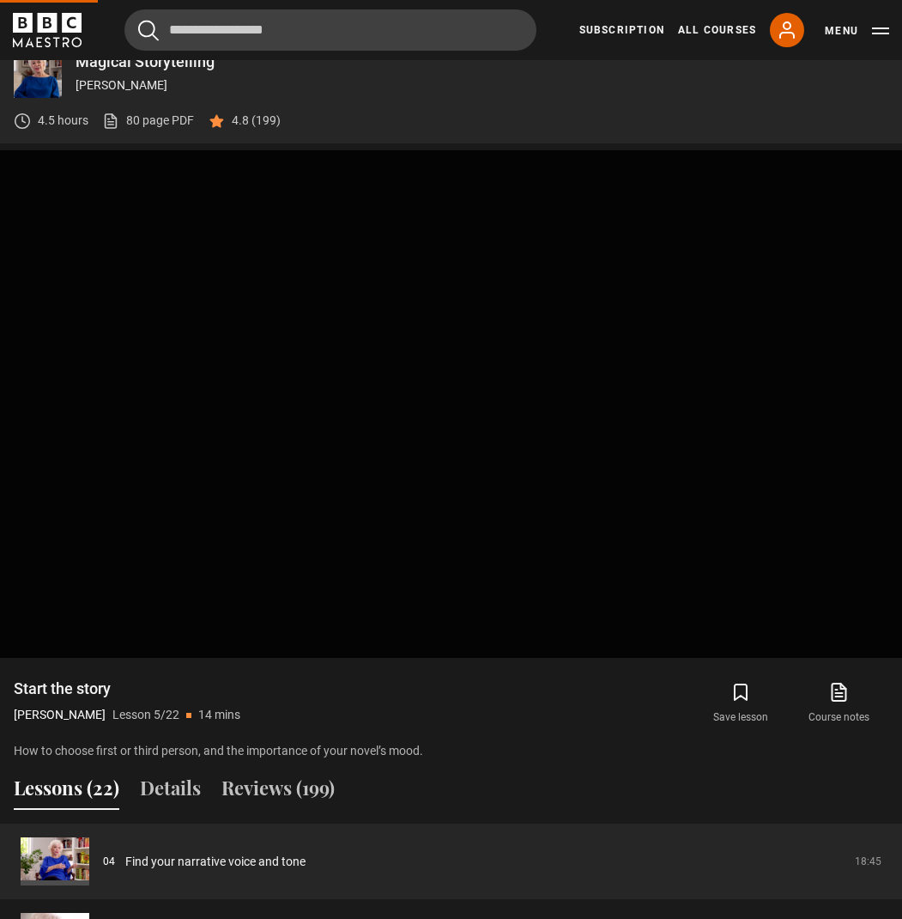
scroll to position [770, 0]
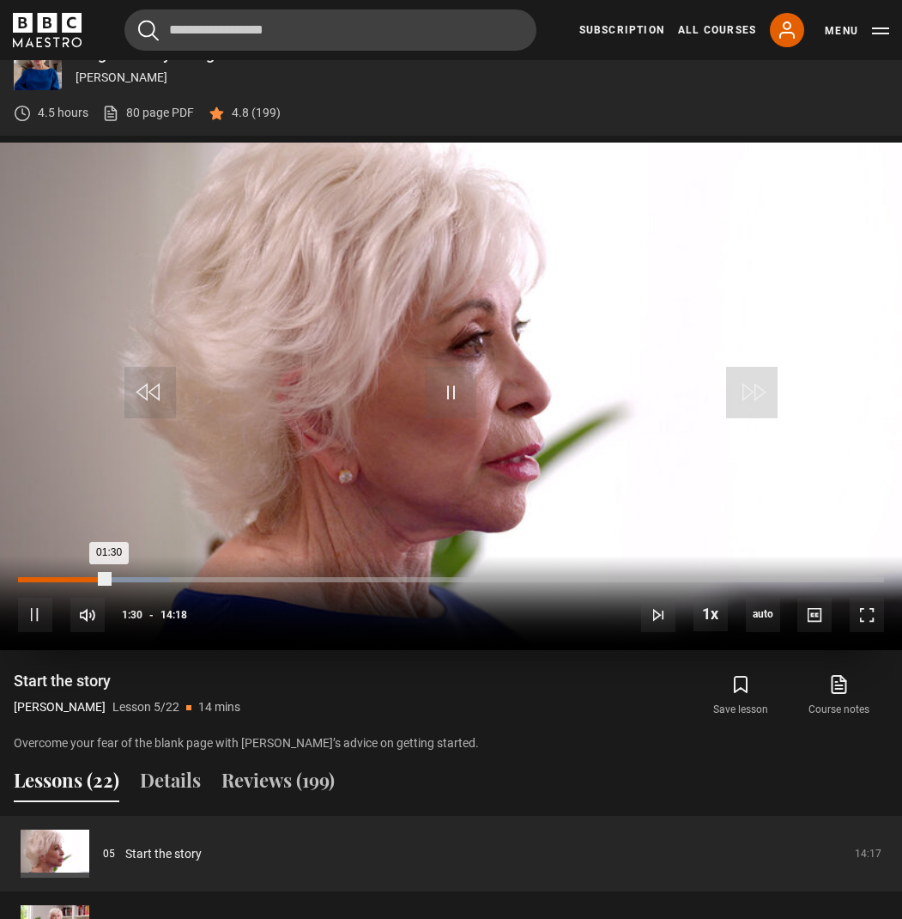
click at [57, 577] on div "Loaded : 17.48% 00:39 01:30" at bounding box center [451, 579] width 866 height 5
click at [29, 598] on span "Video Player" at bounding box center [35, 615] width 34 height 34
click at [30, 598] on span "Video Player" at bounding box center [35, 615] width 34 height 34
click at [34, 622] on span "Video Player" at bounding box center [35, 615] width 34 height 34
